Goal: Obtain resource: Download file/media

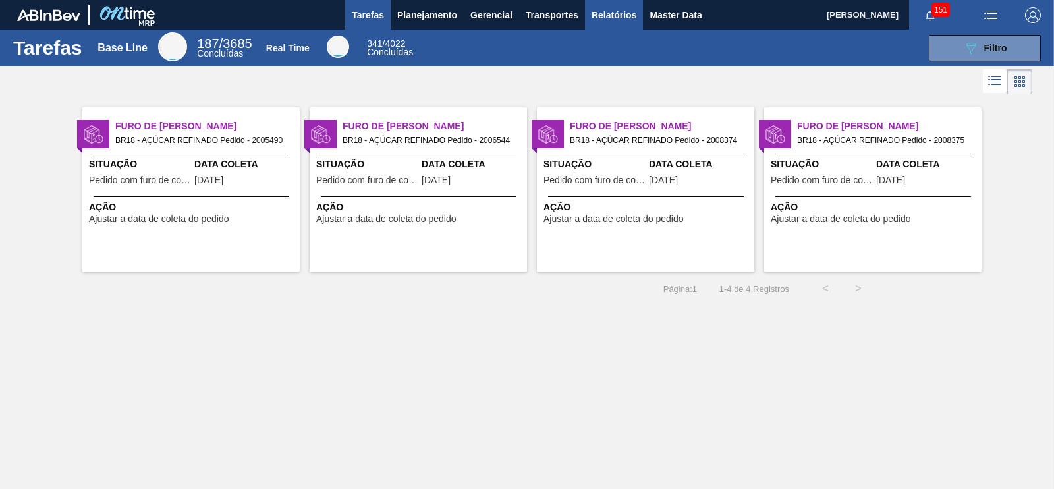
click at [614, 18] on span "Relatórios" at bounding box center [613, 15] width 45 height 16
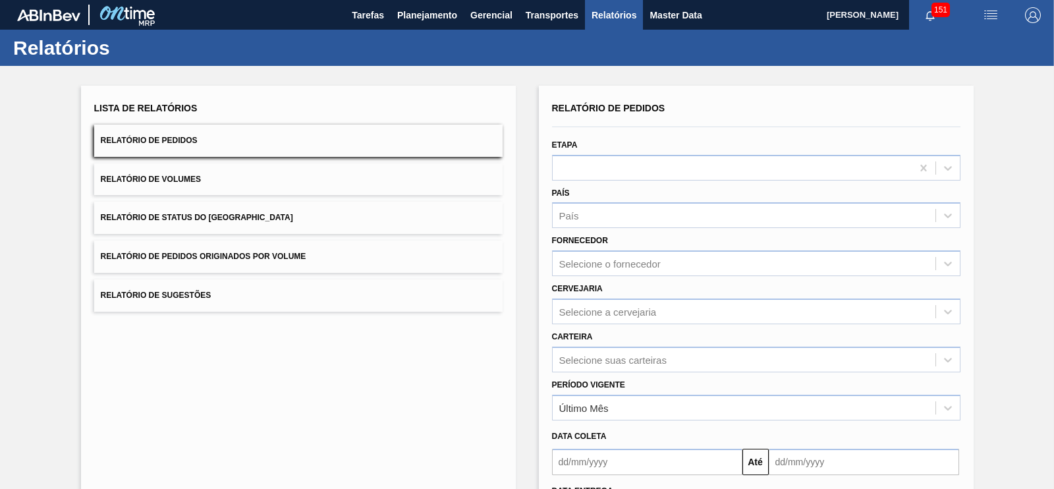
click at [262, 182] on button "Relatório de Volumes" at bounding box center [298, 179] width 408 height 32
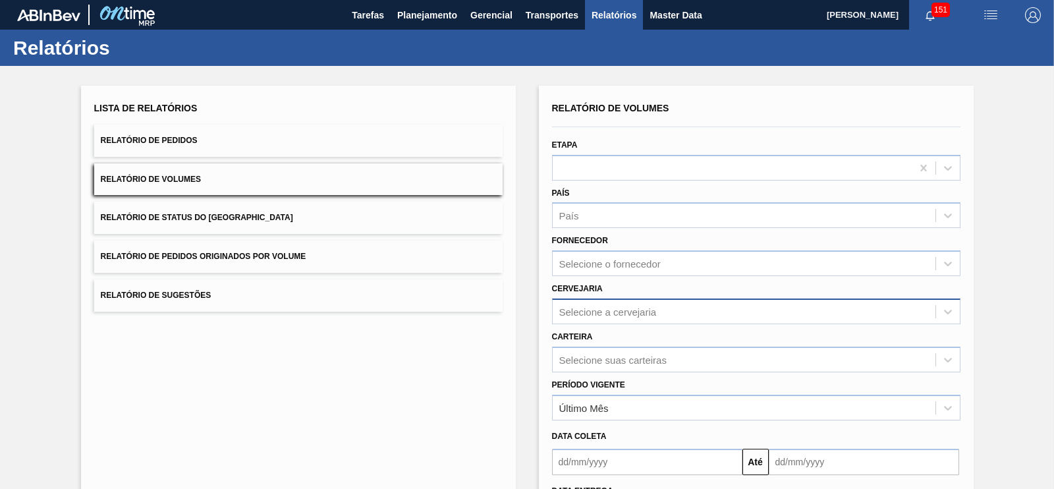
click at [629, 314] on div "Selecione a cervejaria" at bounding box center [756, 311] width 408 height 26
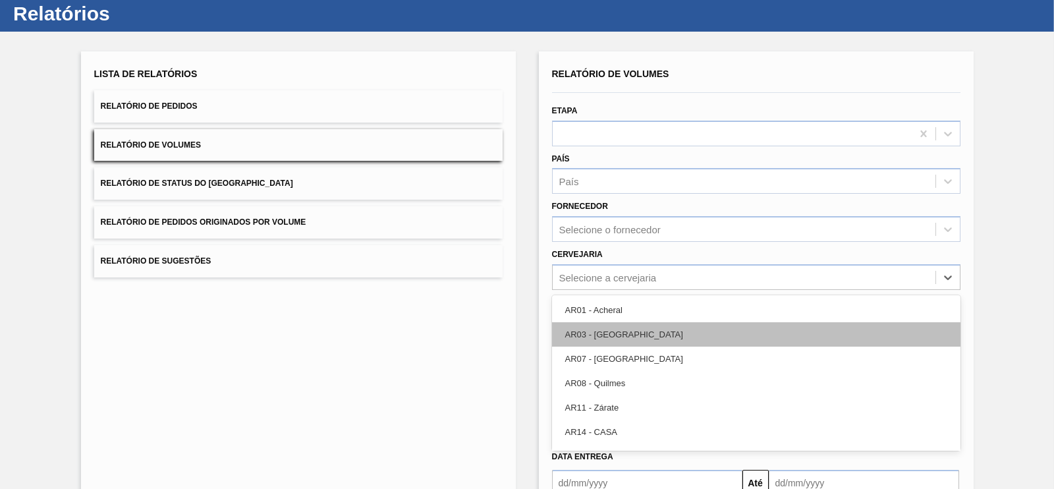
scroll to position [42, 0]
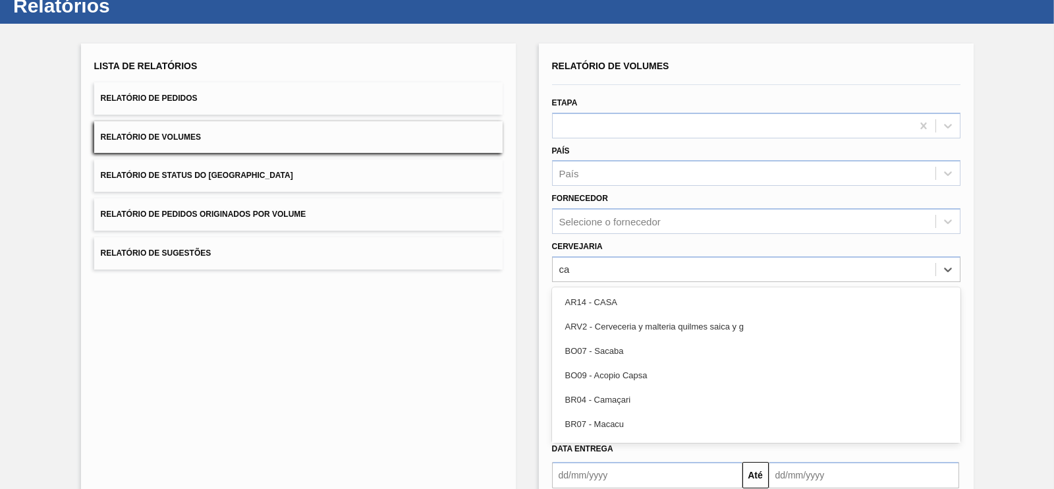
type input "c"
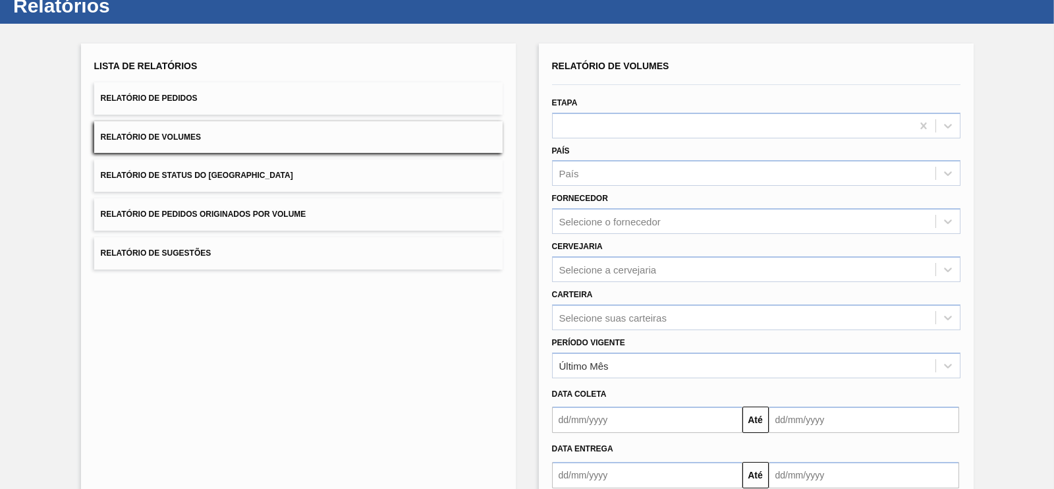
click at [1037, 230] on div "Lista de Relatórios Relatório de Pedidos Relatório de Volumes Relatório de Stat…" at bounding box center [527, 296] width 1054 height 544
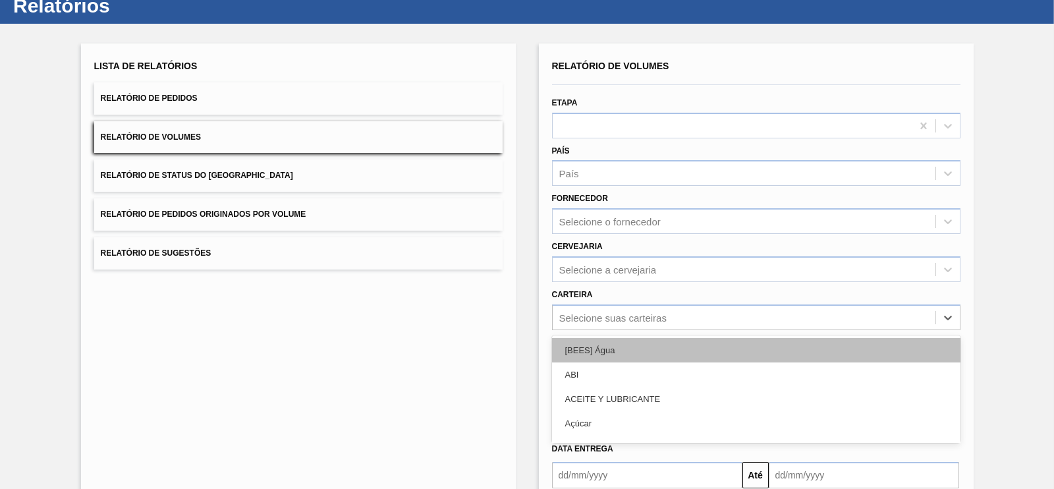
click at [614, 311] on div "option [BEES] Água focused, 1 of 101. 101 results available. Use Up and Down to…" at bounding box center [756, 317] width 408 height 26
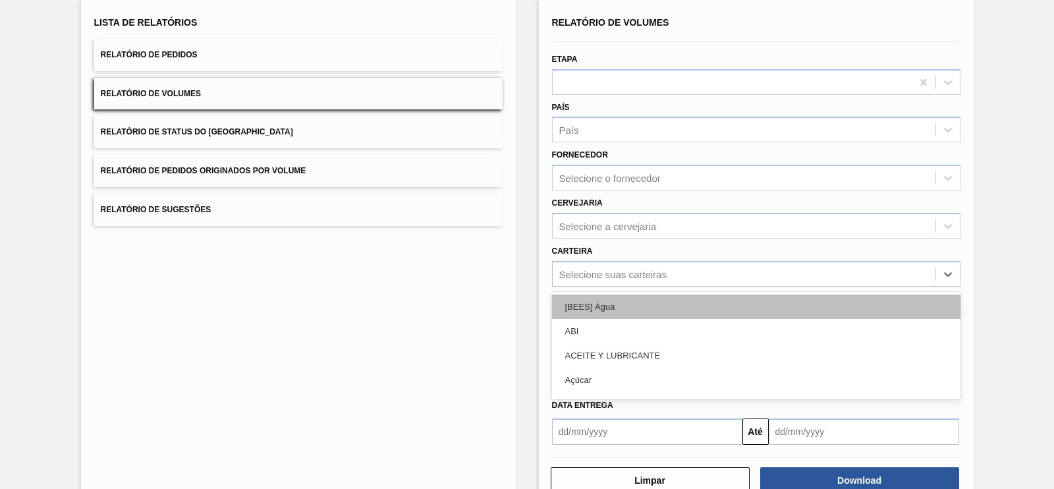
scroll to position [89, 0]
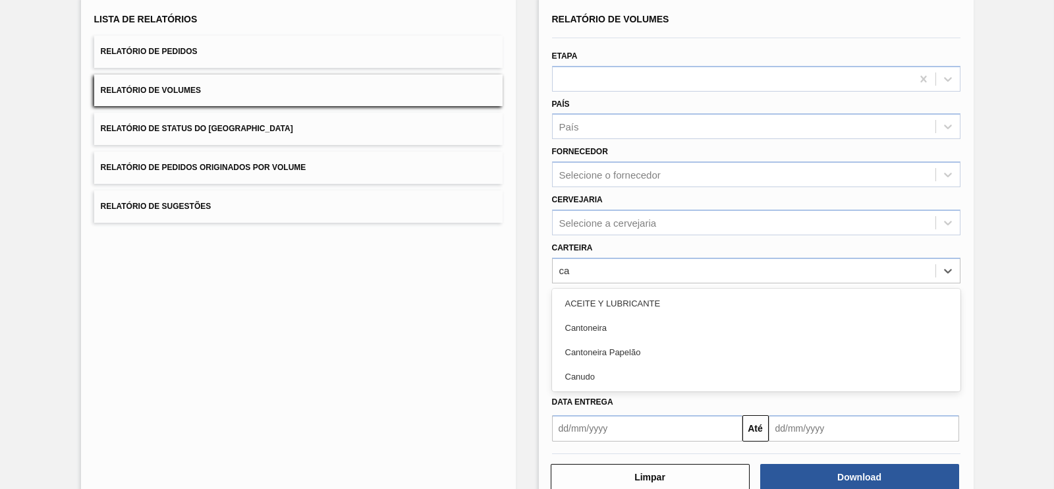
type input "c"
type input "a"
type input "adj"
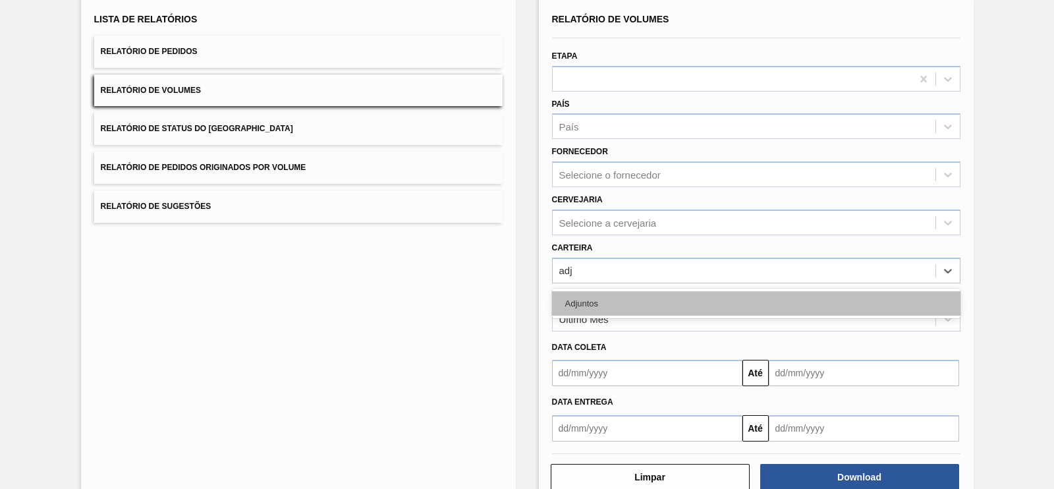
click at [582, 298] on div "Adjuntos" at bounding box center [756, 303] width 408 height 24
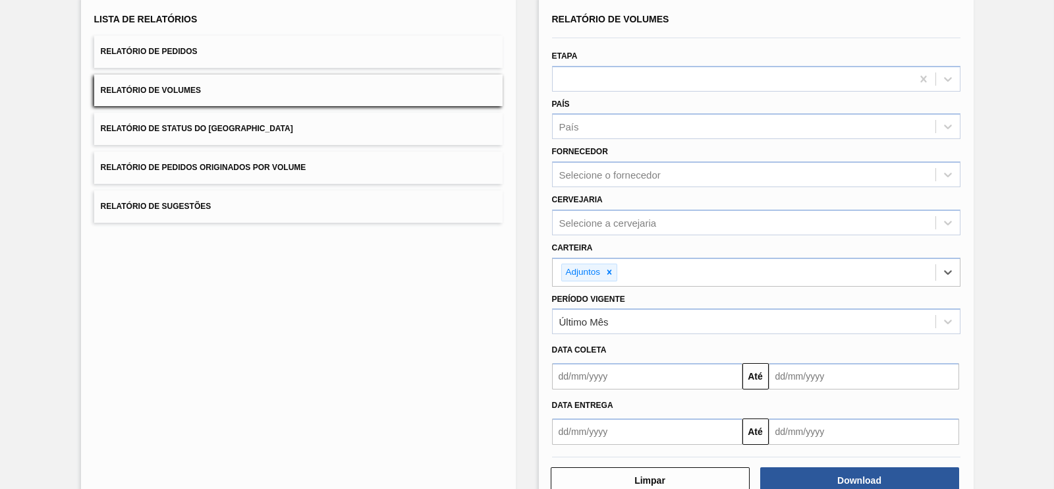
click at [630, 368] on input "text" at bounding box center [647, 376] width 190 height 26
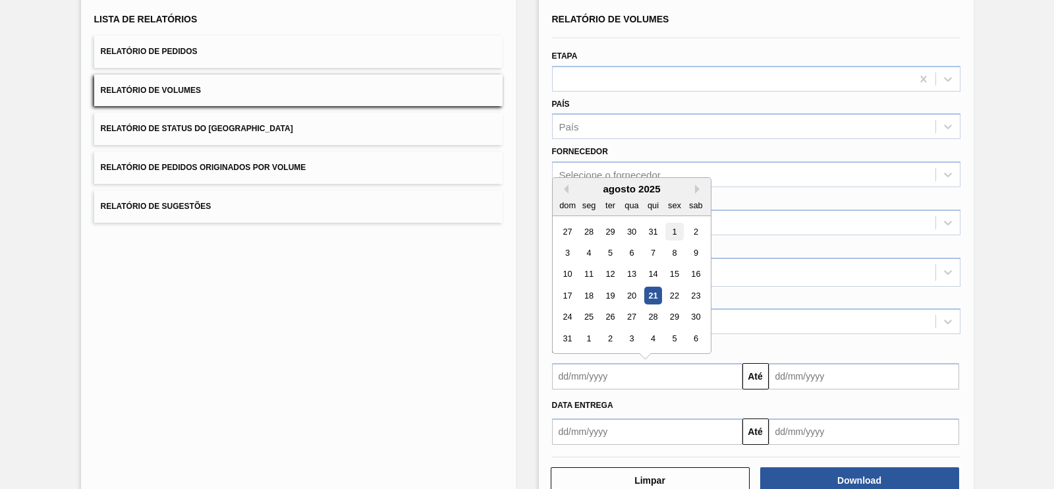
click at [672, 234] on div "1" at bounding box center [674, 232] width 18 height 18
type input "[DATE]"
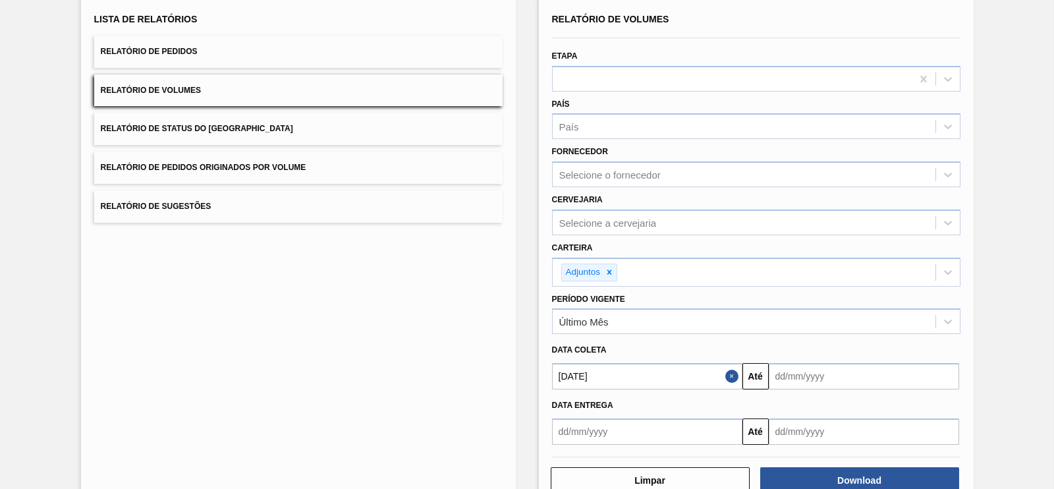
click at [813, 376] on input "text" at bounding box center [863, 376] width 190 height 26
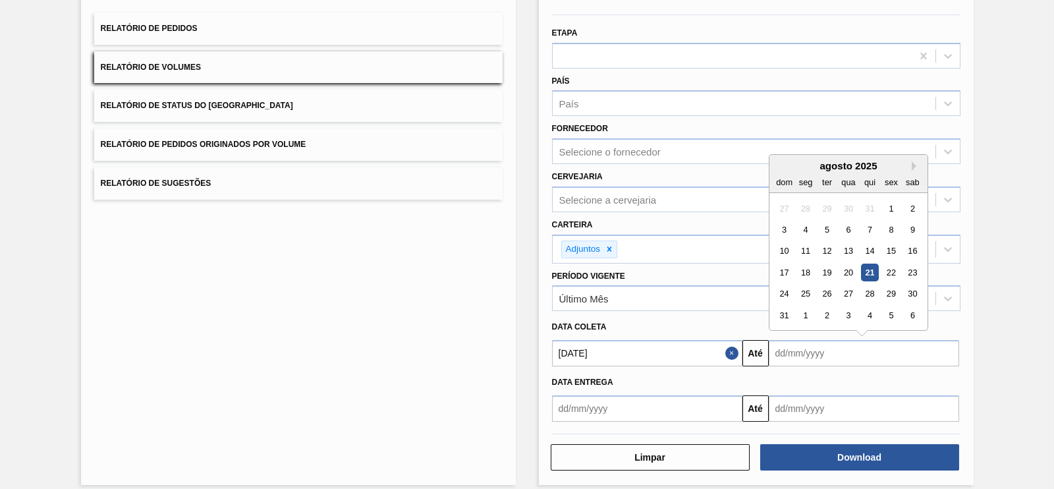
scroll to position [122, 0]
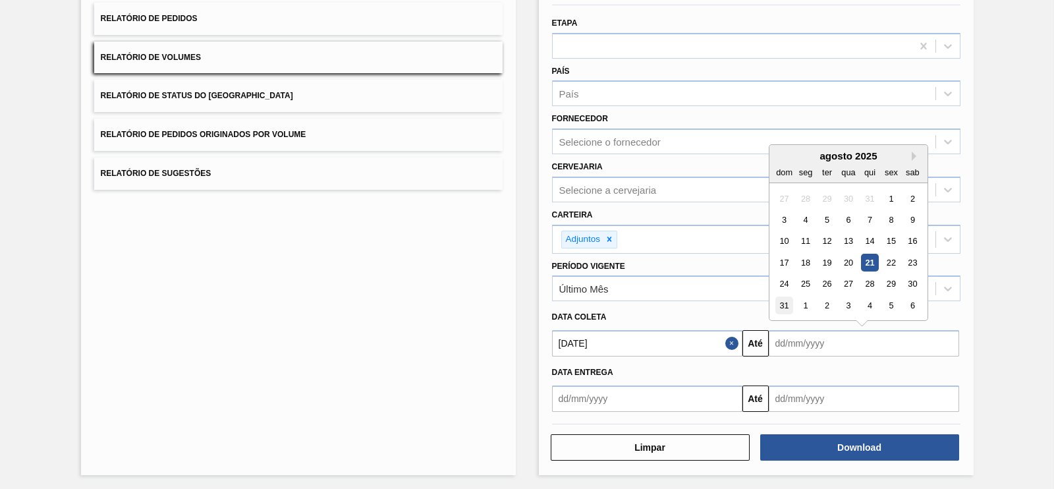
click at [784, 302] on div "31" at bounding box center [784, 305] width 18 height 18
type input "[DATE]"
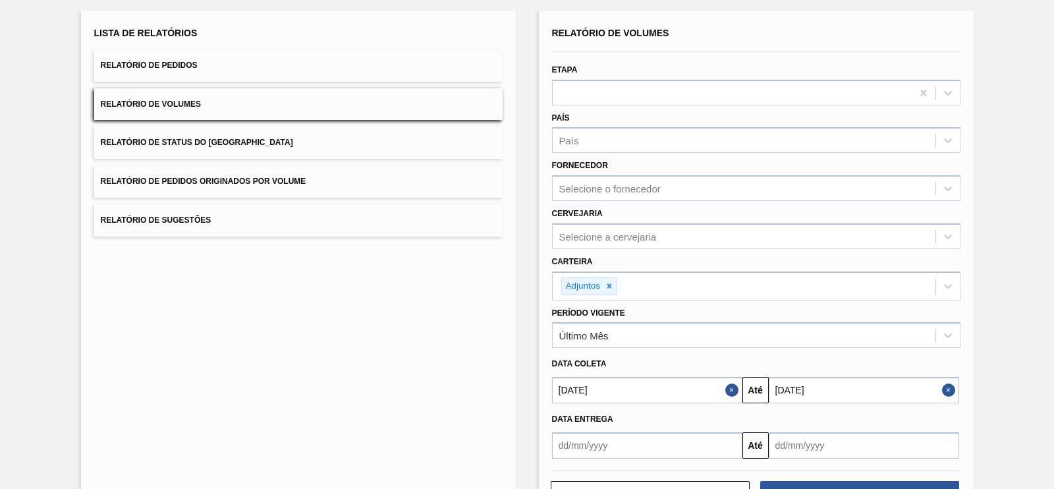
scroll to position [40, 0]
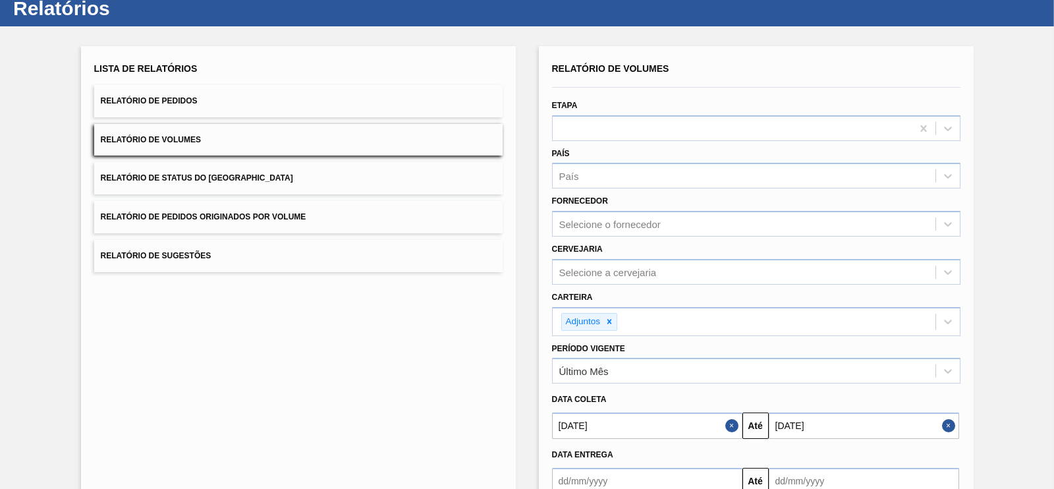
click at [327, 105] on button "Relatório de Pedidos" at bounding box center [298, 101] width 408 height 32
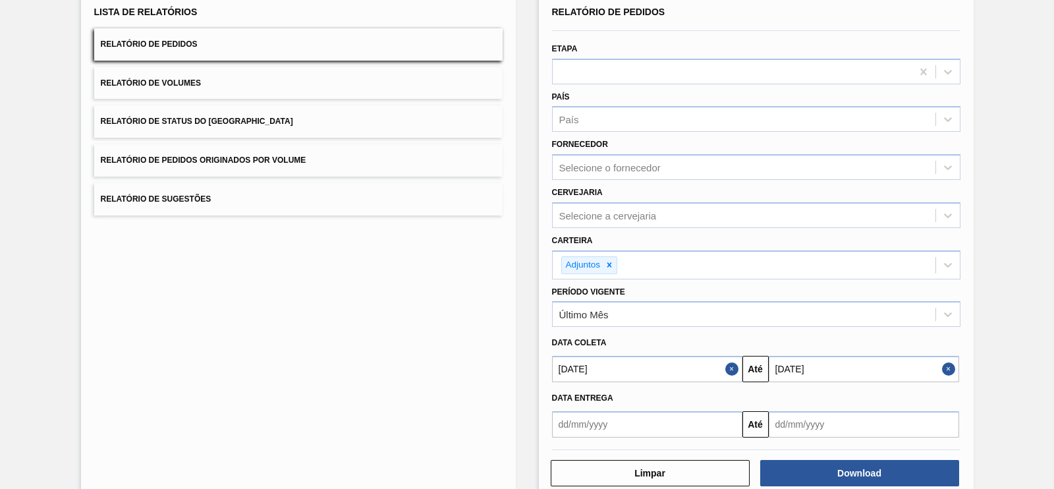
scroll to position [122, 0]
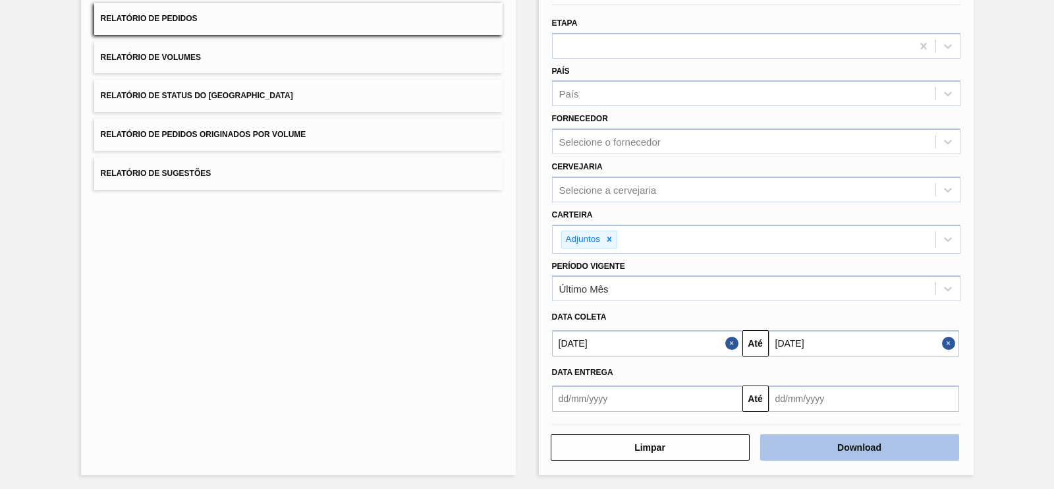
click at [866, 447] on button "Download" at bounding box center [859, 447] width 199 height 26
